Goal: Navigation & Orientation: Find specific page/section

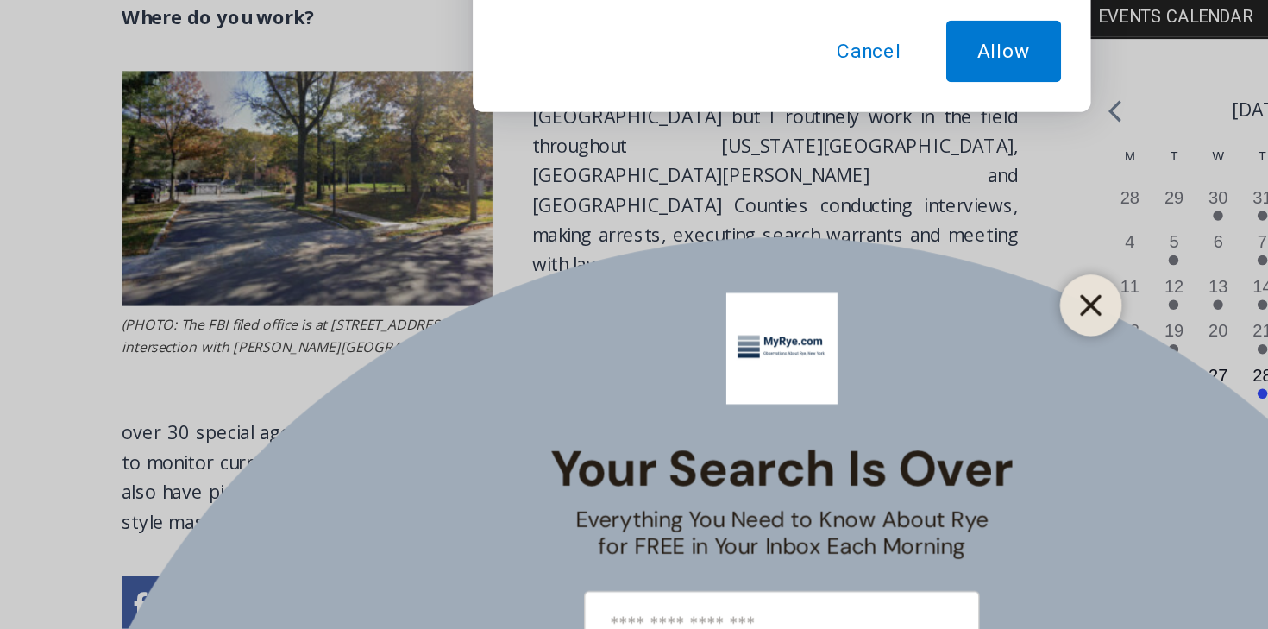
click at [861, 285] on div at bounding box center [849, 287] width 43 height 43
click at [852, 290] on line "Close" at bounding box center [849, 288] width 12 height 12
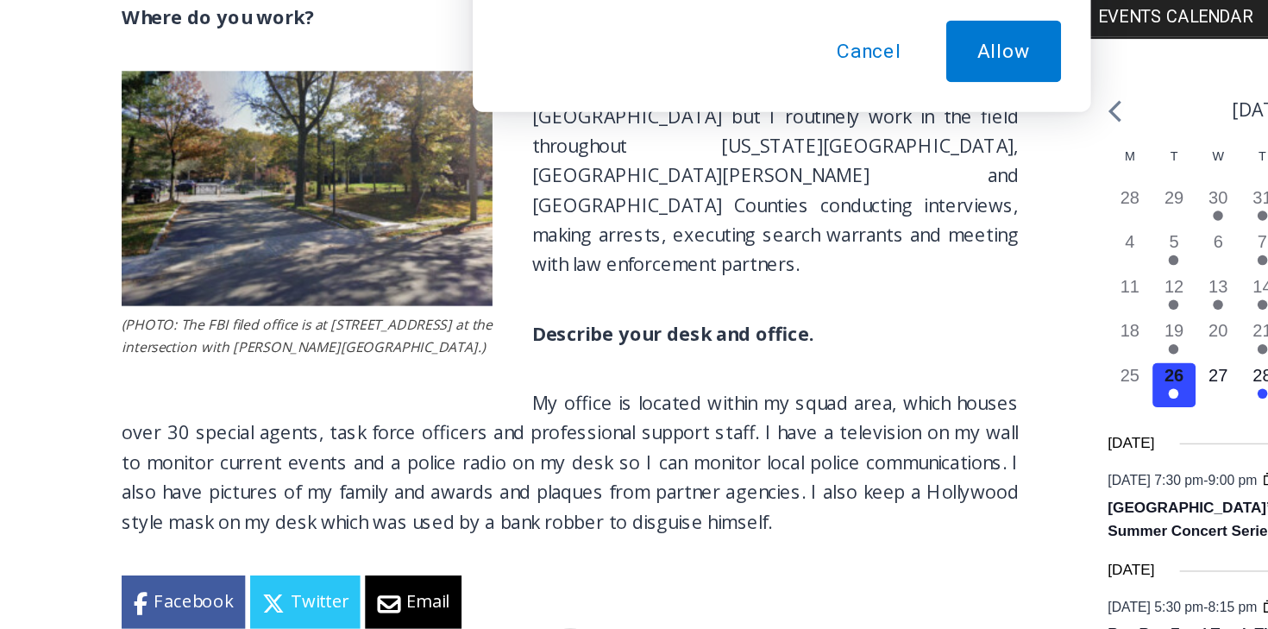
click at [679, 116] on button "Cancel" at bounding box center [695, 111] width 88 height 43
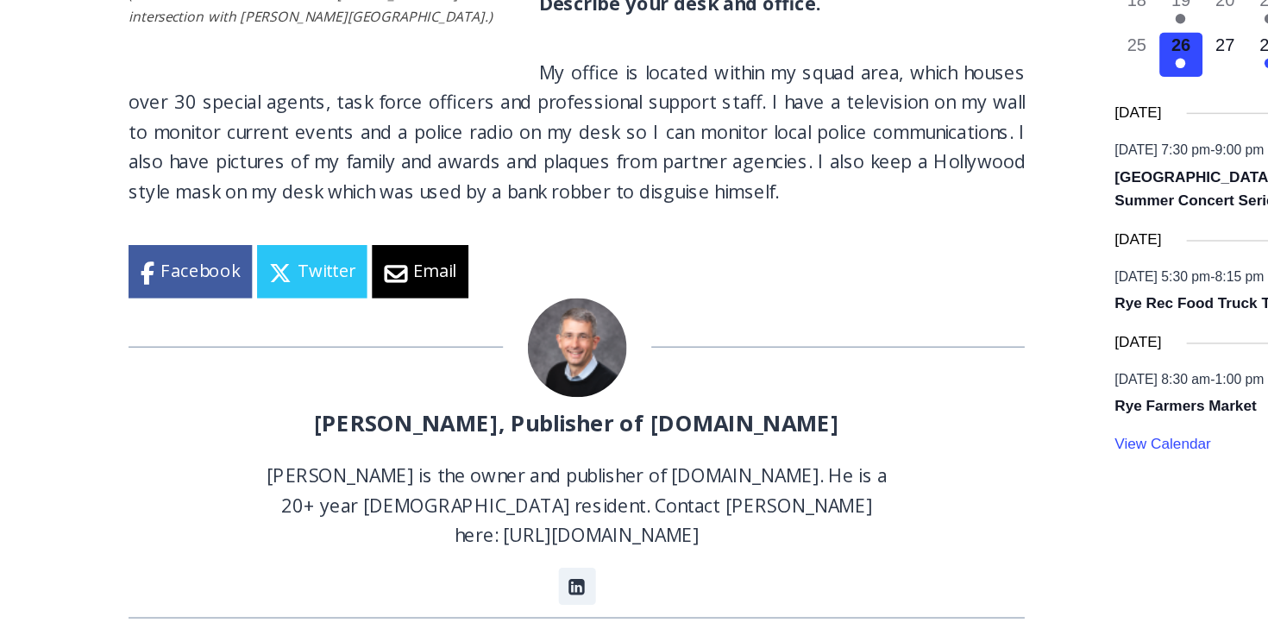
scroll to position [1888, 0]
